Goal: Check status: Check status

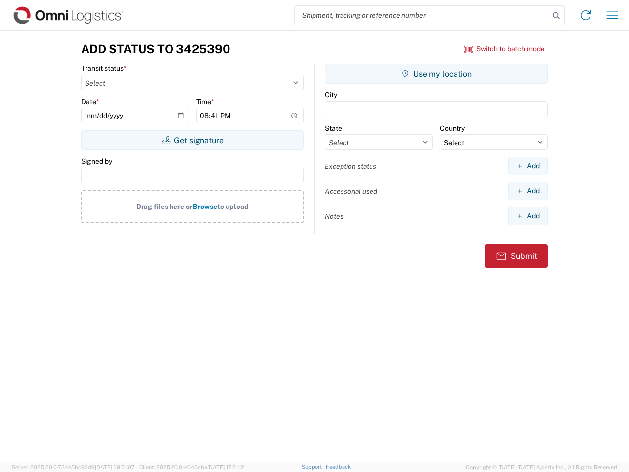
click at [422, 15] on input "search" at bounding box center [422, 15] width 254 height 19
click at [556, 16] on icon at bounding box center [556, 16] width 14 height 14
click at [586, 15] on icon at bounding box center [586, 15] width 16 height 16
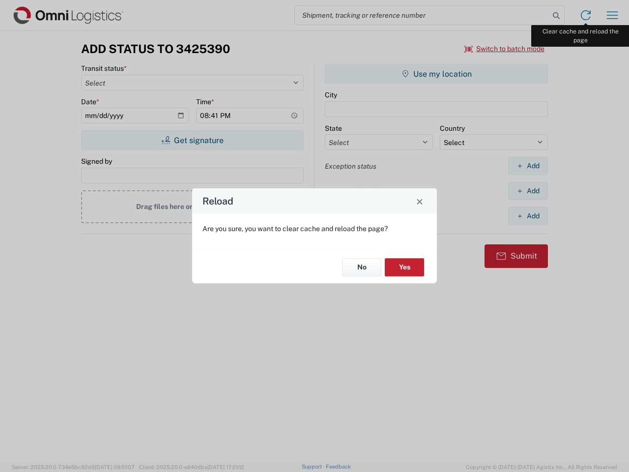
click at [612, 15] on div "Reload Are you sure, you want to clear cache and reload the page? No Yes" at bounding box center [314, 236] width 629 height 472
click at [505, 49] on div "Reload Are you sure, you want to clear cache and reload the page? No Yes" at bounding box center [314, 236] width 629 height 472
click at [192, 140] on div "Reload Are you sure, you want to clear cache and reload the page? No Yes" at bounding box center [314, 236] width 629 height 472
click at [436, 74] on div "Reload Are you sure, you want to clear cache and reload the page? No Yes" at bounding box center [314, 236] width 629 height 472
click at [528, 166] on div "Reload Are you sure, you want to clear cache and reload the page? No Yes" at bounding box center [314, 236] width 629 height 472
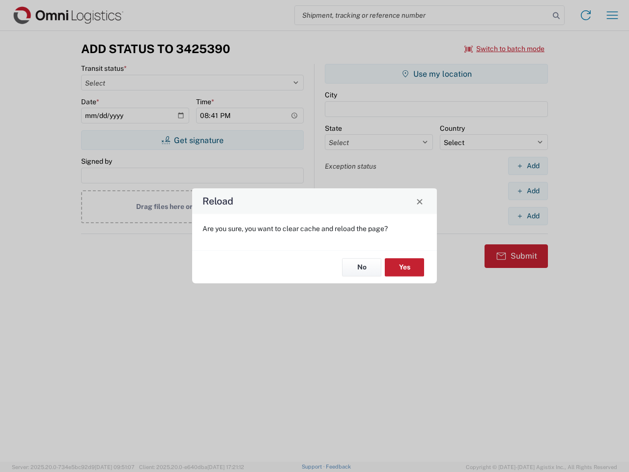
click at [528, 191] on div "Reload Are you sure, you want to clear cache and reload the page? No Yes" at bounding box center [314, 236] width 629 height 472
click at [528, 216] on div "Reload Are you sure, you want to clear cache and reload the page? No Yes" at bounding box center [314, 236] width 629 height 472
